Goal: Task Accomplishment & Management: Manage account settings

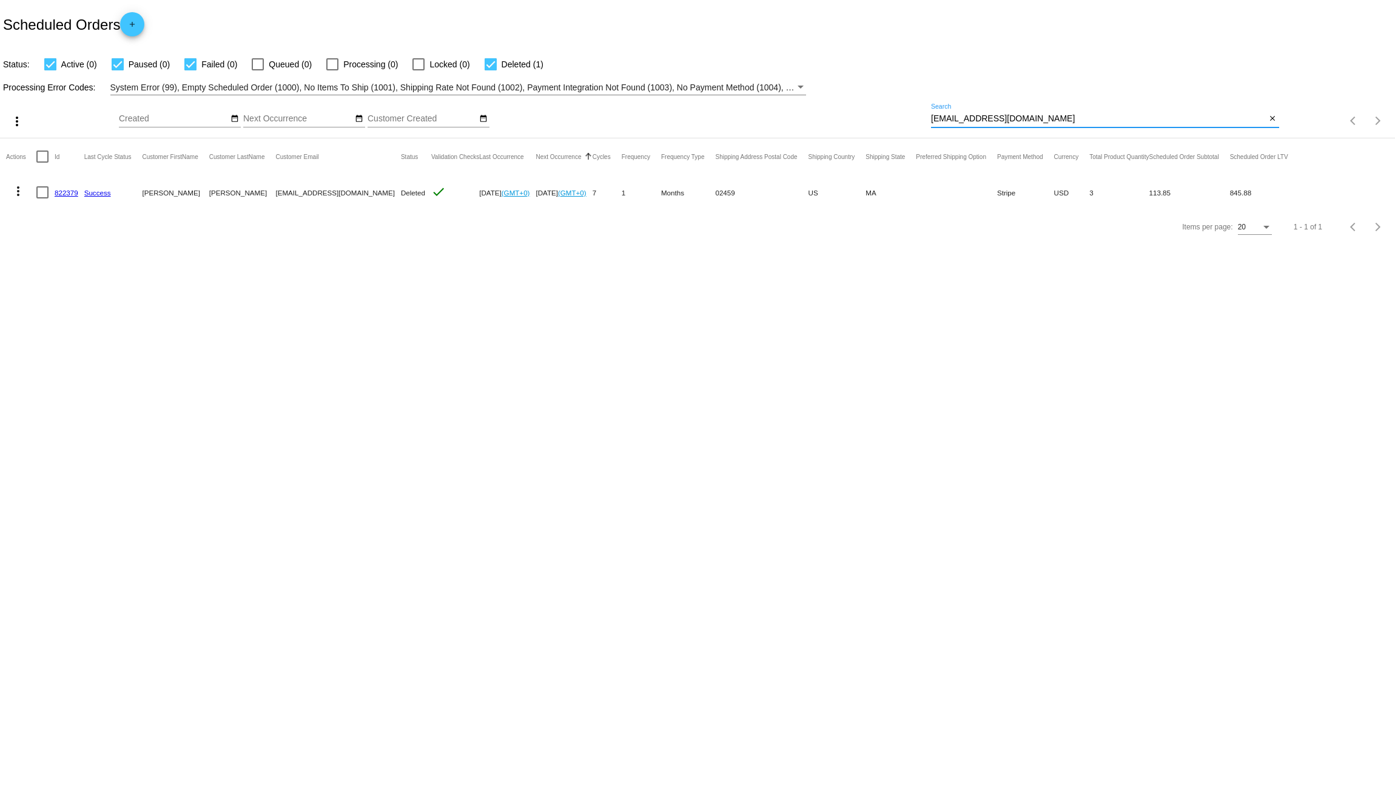
drag, startPoint x: 1042, startPoint y: 119, endPoint x: 830, endPoint y: 113, distance: 212.4
click at [872, 117] on div "more_vert Aug Jan Feb Mar [DATE]" at bounding box center [697, 116] width 1395 height 43
paste input "awhitburn"
type input "[EMAIL_ADDRESS][DOMAIN_NAME]"
click at [61, 195] on link "534887" at bounding box center [67, 193] width 24 height 8
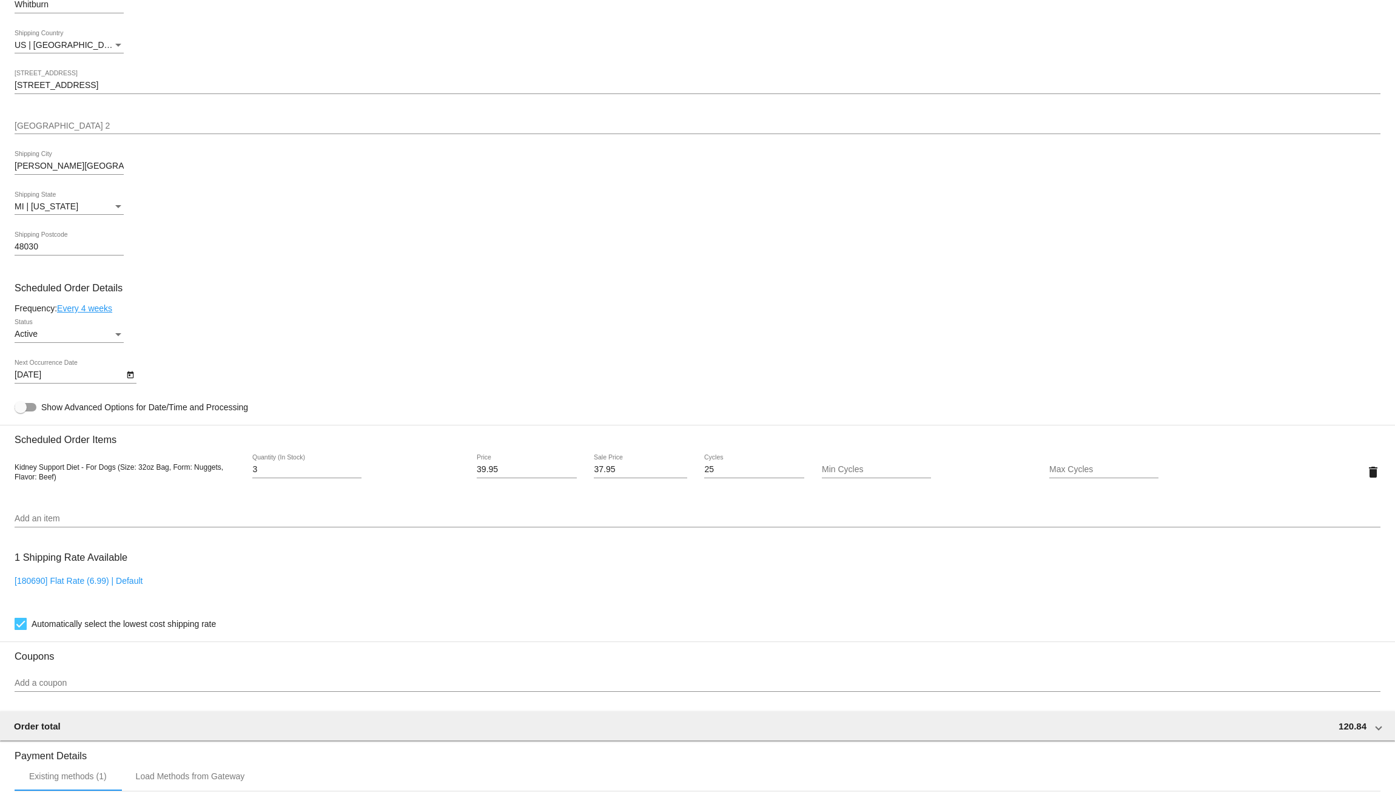
scroll to position [465, 0]
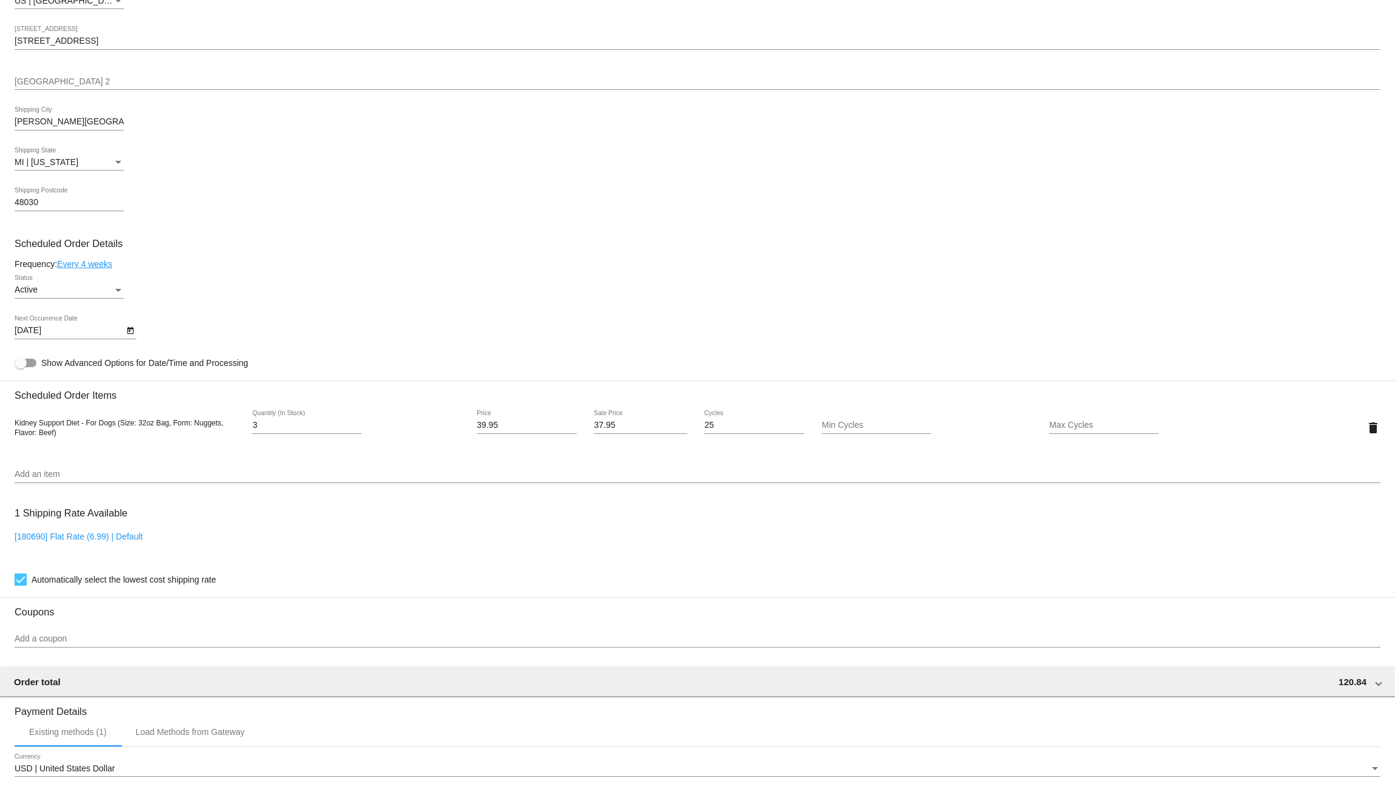
click at [118, 292] on div "Status" at bounding box center [118, 290] width 6 height 3
click at [99, 314] on span "Paused" at bounding box center [69, 321] width 109 height 25
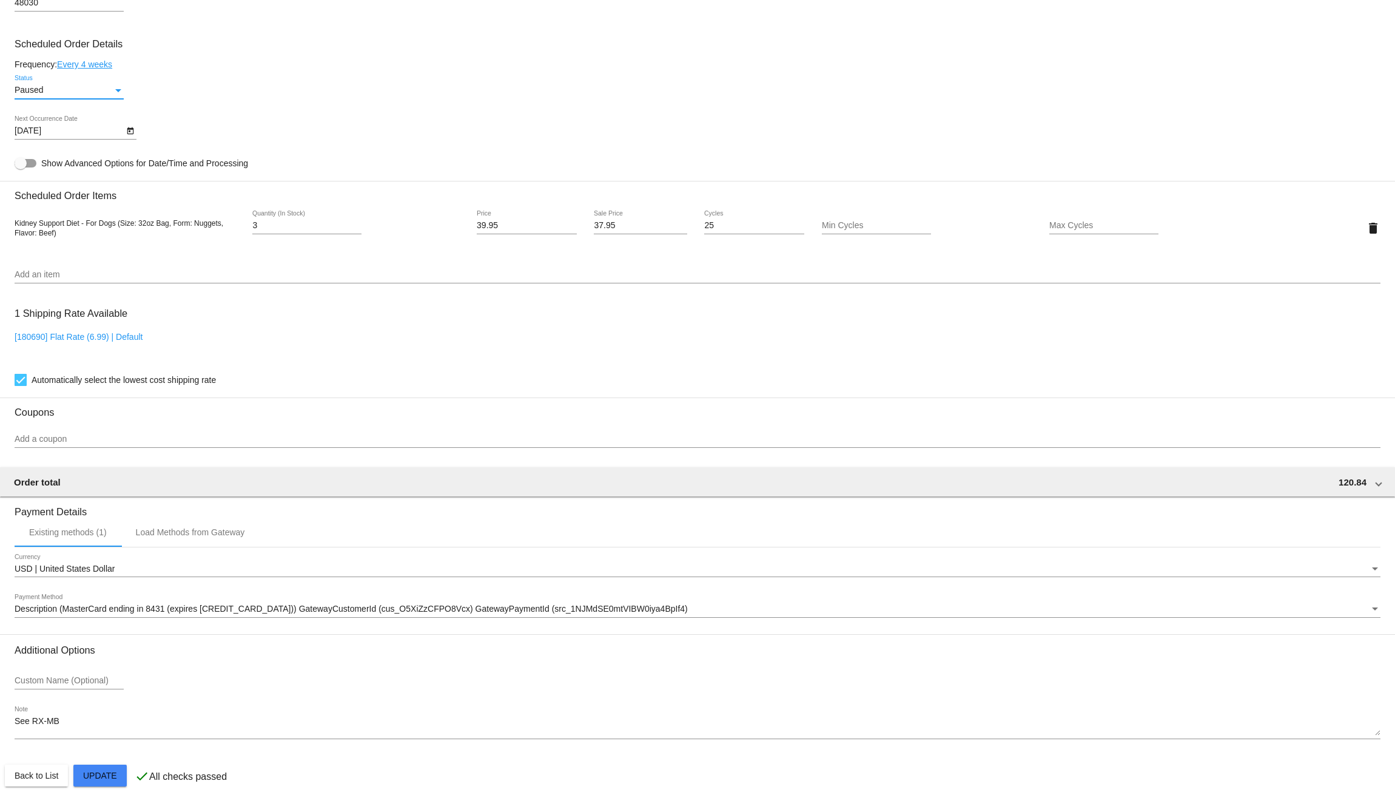
scroll to position [687, 0]
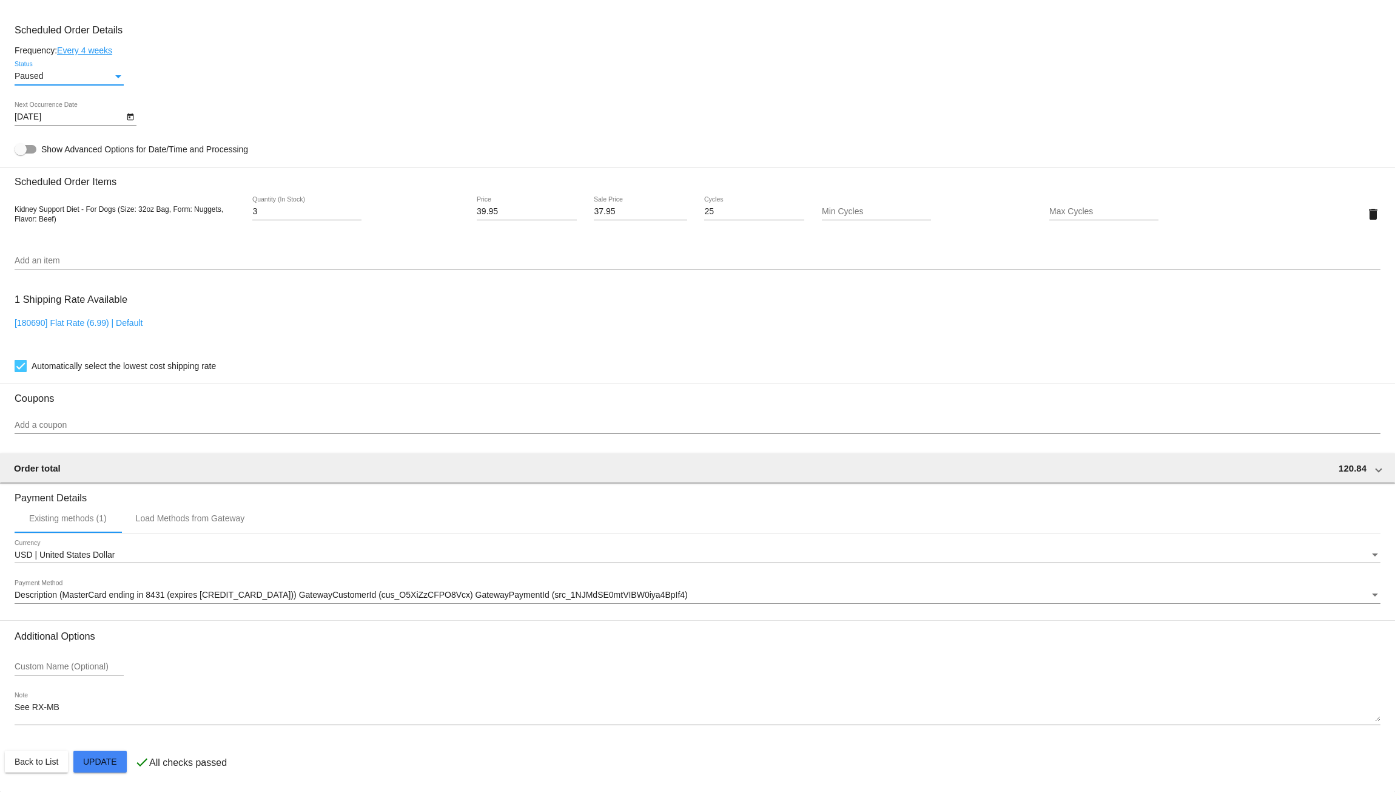
click at [108, 769] on mat-card "Customer 2922077: [PERSON_NAME] [EMAIL_ADDRESS][DOMAIN_NAME] Customer Shipping …" at bounding box center [697, 184] width 1395 height 1213
